Goal: Obtain resource: Download file/media

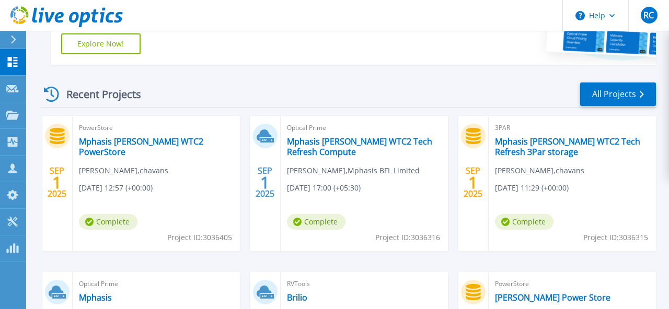
scroll to position [286, 0]
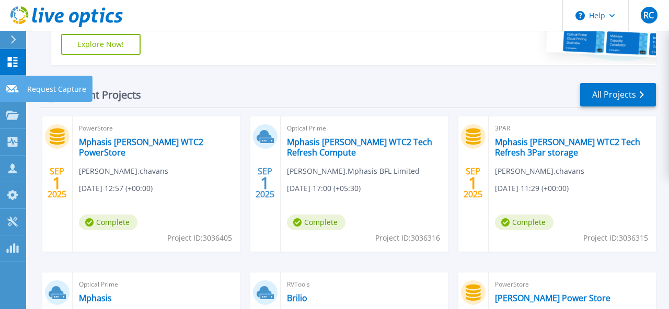
click at [13, 93] on icon at bounding box center [12, 89] width 13 height 8
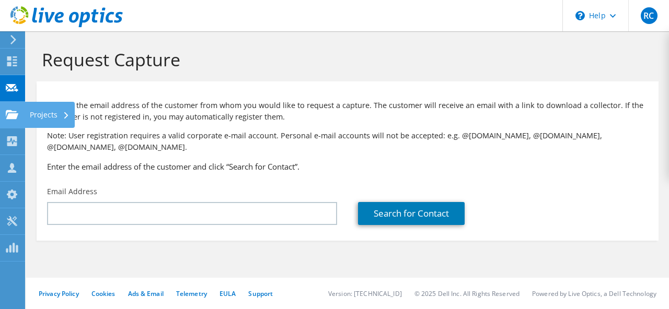
click at [17, 118] on icon at bounding box center [12, 115] width 13 height 10
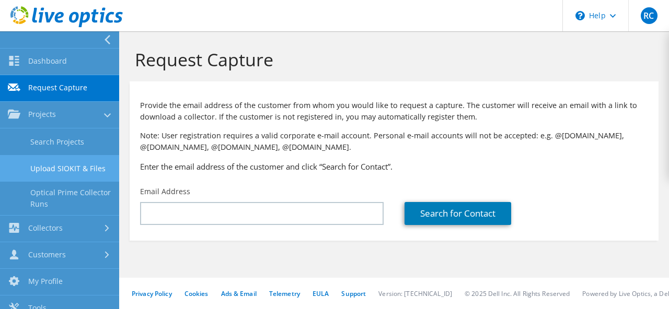
click at [52, 166] on link "Upload SIOKIT & Files" at bounding box center [59, 168] width 119 height 27
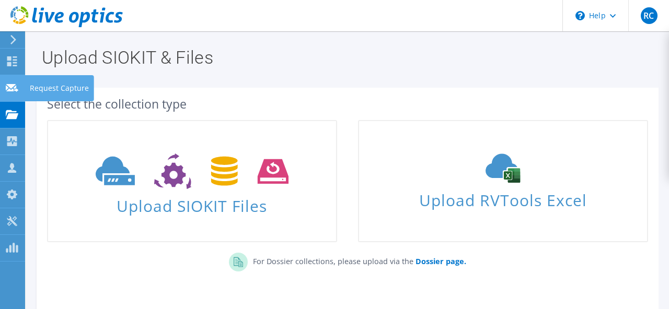
click at [11, 89] on use at bounding box center [12, 88] width 13 height 8
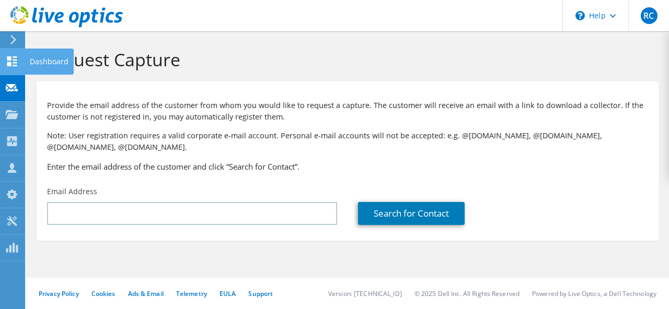
click at [9, 63] on use at bounding box center [12, 61] width 10 height 10
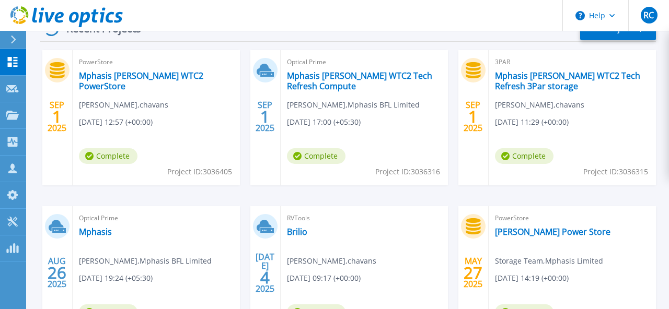
scroll to position [353, 0]
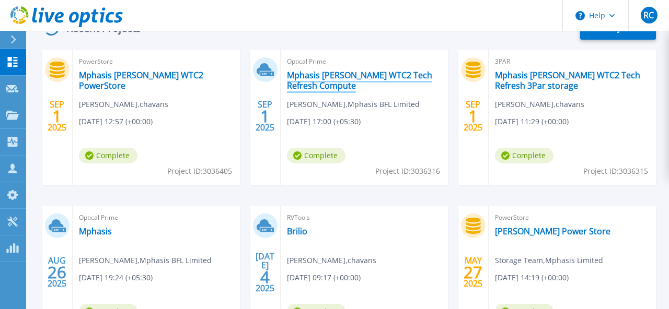
click at [317, 73] on link "Mphasis [PERSON_NAME] WTC2 Tech Refresh Compute" at bounding box center [364, 80] width 155 height 21
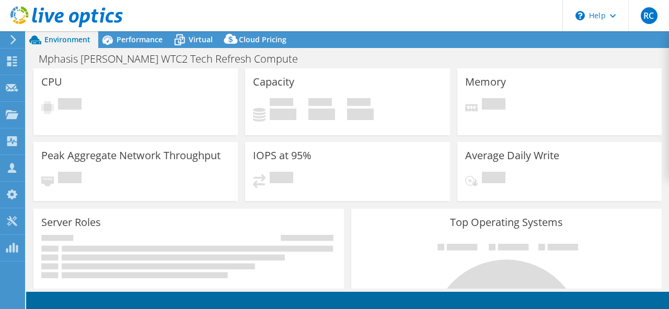
select select "[GEOGRAPHIC_DATA]"
select select "INR"
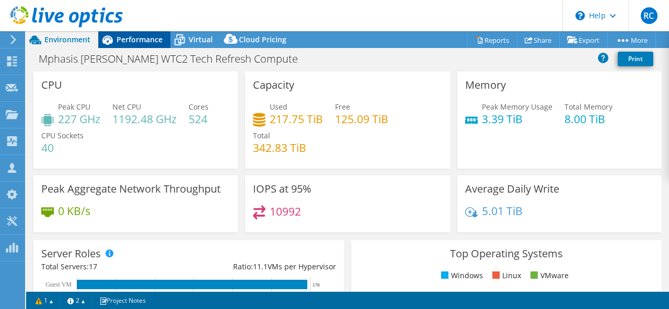
click at [135, 38] on span "Performance" at bounding box center [140, 39] width 46 height 10
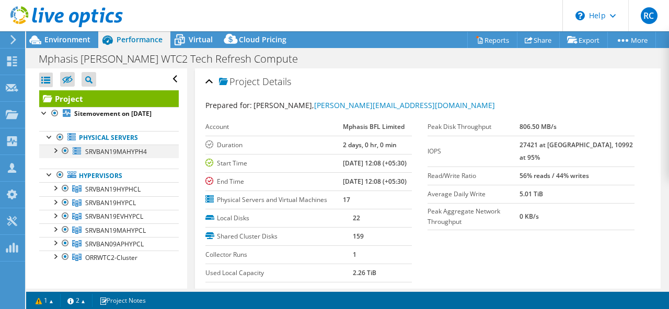
click at [59, 148] on div at bounding box center [55, 150] width 10 height 10
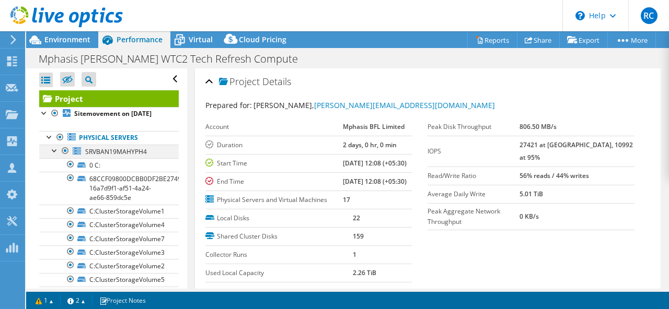
click at [59, 148] on div at bounding box center [55, 150] width 10 height 10
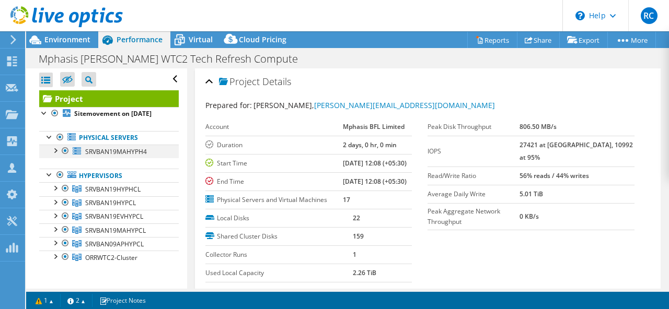
click at [55, 147] on div at bounding box center [55, 150] width 10 height 10
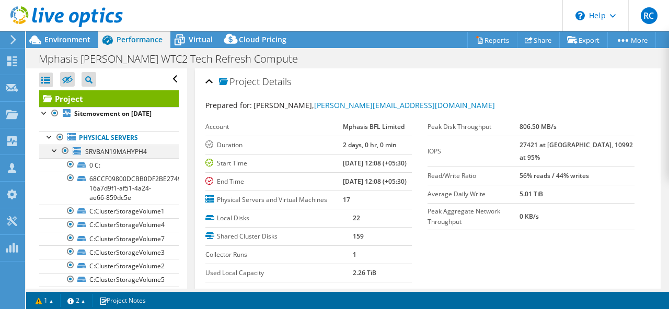
click at [55, 154] on div at bounding box center [55, 150] width 10 height 10
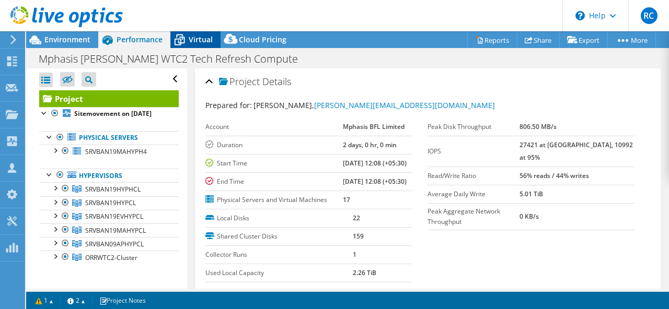
click at [196, 43] on span "Virtual" at bounding box center [201, 39] width 24 height 10
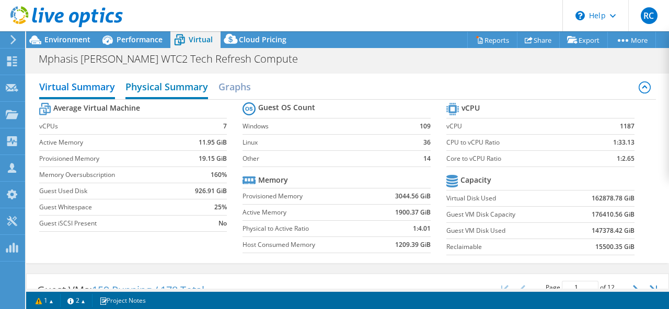
click at [158, 84] on h2 "Physical Summary" at bounding box center [166, 87] width 83 height 23
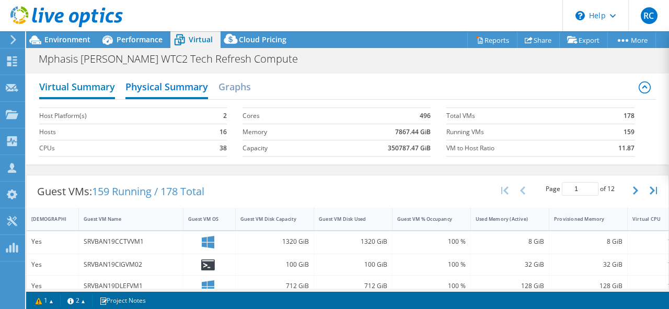
click at [83, 92] on h2 "Virtual Summary" at bounding box center [77, 87] width 76 height 23
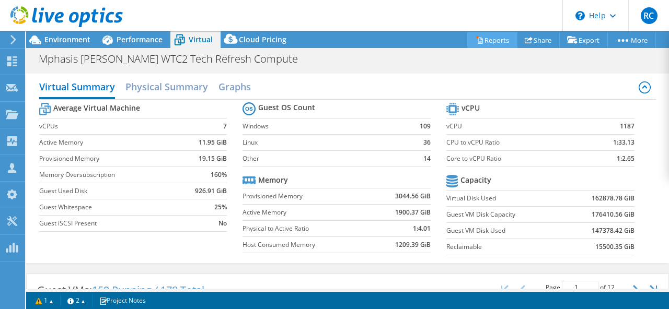
click at [476, 42] on link "Reports" at bounding box center [492, 40] width 50 height 16
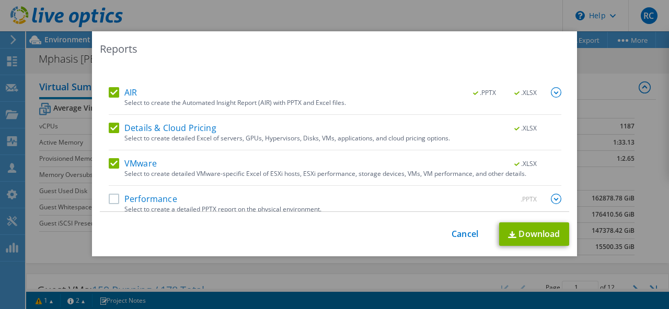
scroll to position [47, 0]
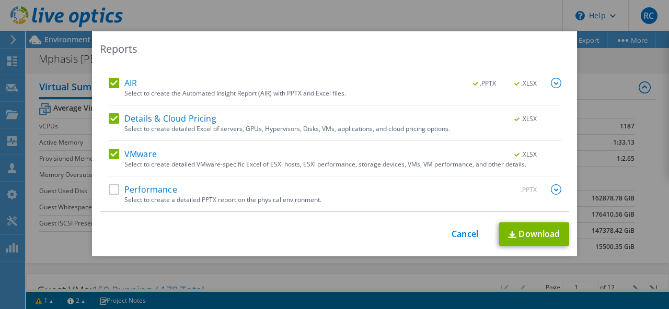
click at [114, 156] on label "VMware" at bounding box center [133, 154] width 48 height 10
click at [0, 0] on input "VMware" at bounding box center [0, 0] width 0 height 0
click at [114, 121] on label "Details & Cloud Pricing" at bounding box center [163, 118] width 108 height 10
click at [0, 0] on input "Details & Cloud Pricing" at bounding box center [0, 0] width 0 height 0
click at [114, 120] on label "Details & Cloud Pricing" at bounding box center [163, 118] width 108 height 10
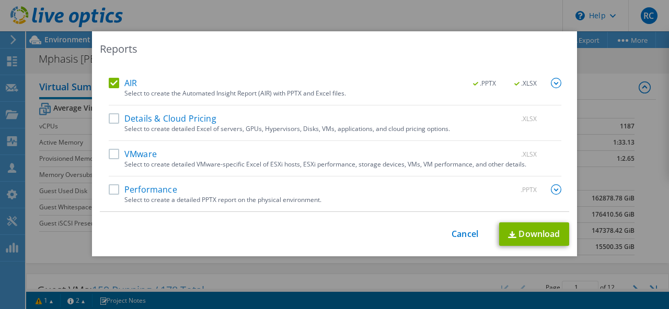
click at [0, 0] on input "Details & Cloud Pricing" at bounding box center [0, 0] width 0 height 0
click at [112, 153] on label "VMware" at bounding box center [133, 154] width 48 height 10
click at [0, 0] on input "VMware" at bounding box center [0, 0] width 0 height 0
click at [112, 188] on label "Performance" at bounding box center [143, 189] width 68 height 10
click at [0, 0] on input "Performance" at bounding box center [0, 0] width 0 height 0
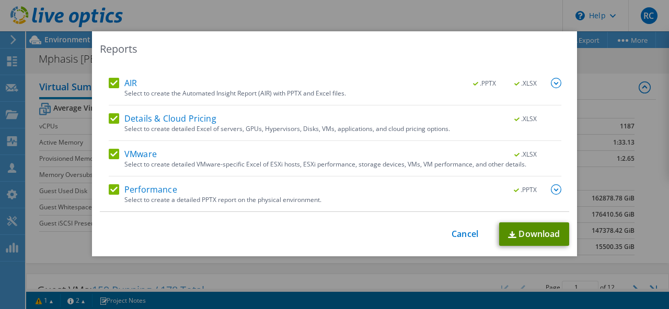
click at [530, 238] on link "Download" at bounding box center [534, 235] width 70 height 24
